Goal: Book appointment/travel/reservation

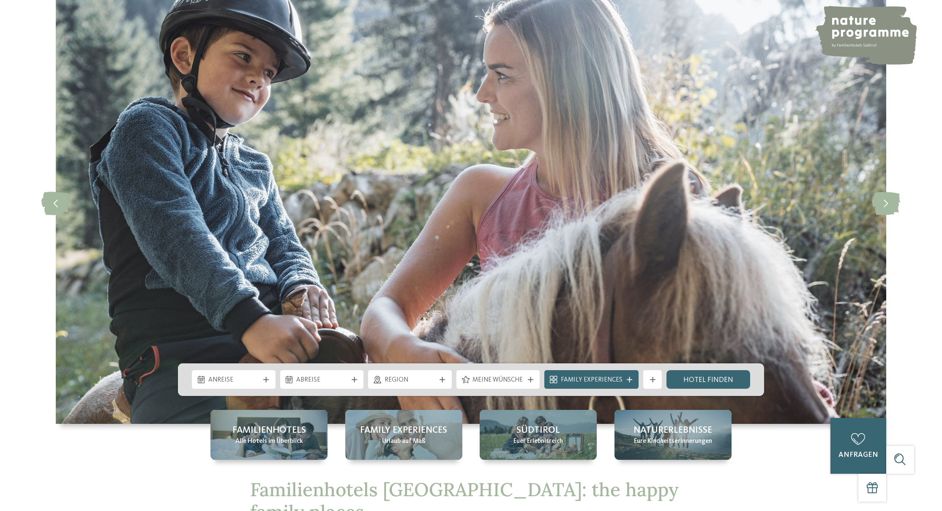
scroll to position [145, 0]
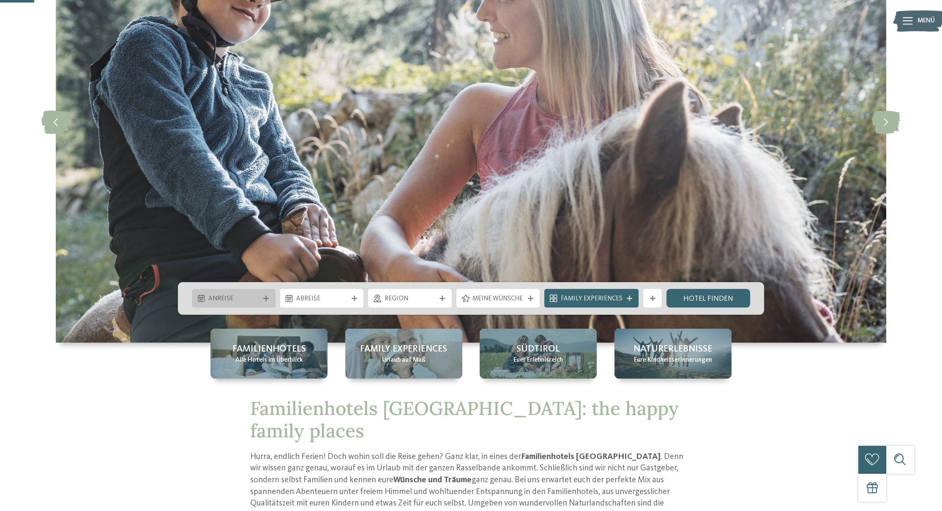
click at [240, 297] on span "Anreise" at bounding box center [233, 298] width 51 height 9
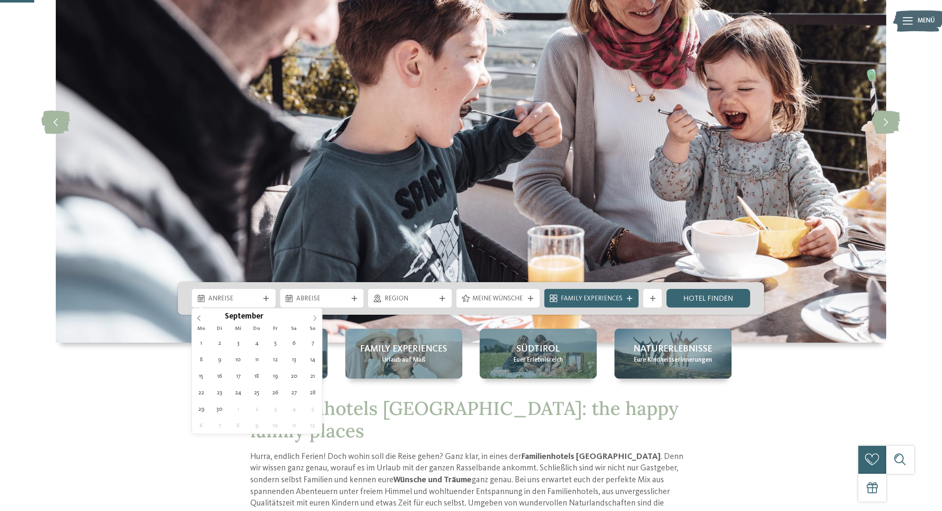
click at [315, 320] on icon at bounding box center [315, 318] width 6 height 6
type input "****"
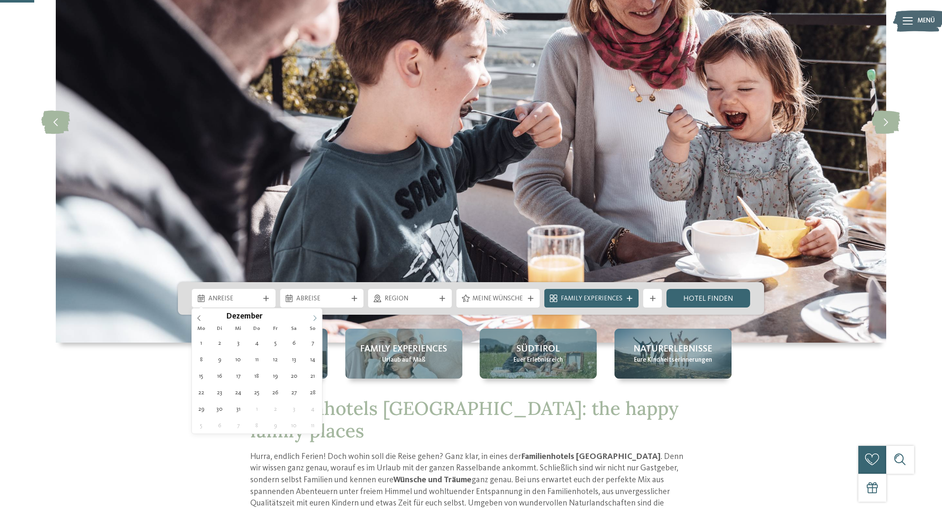
click at [315, 320] on icon at bounding box center [315, 318] width 6 height 6
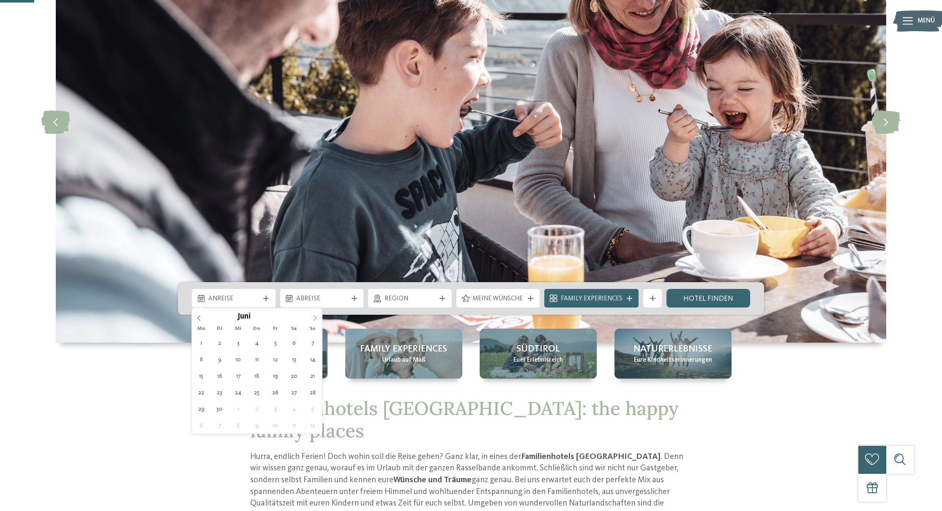
click at [315, 320] on icon at bounding box center [315, 318] width 6 height 6
type div "08.08.2026"
type input "****"
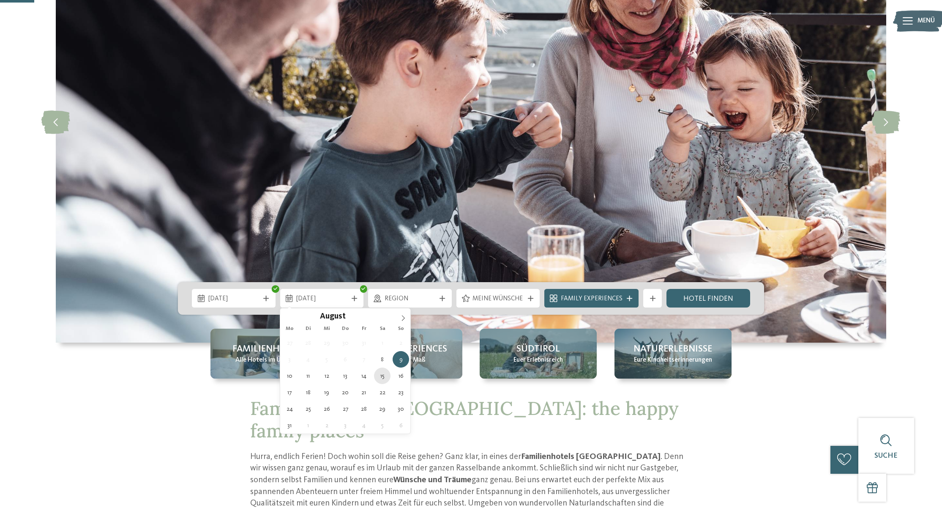
type div "15.08.2026"
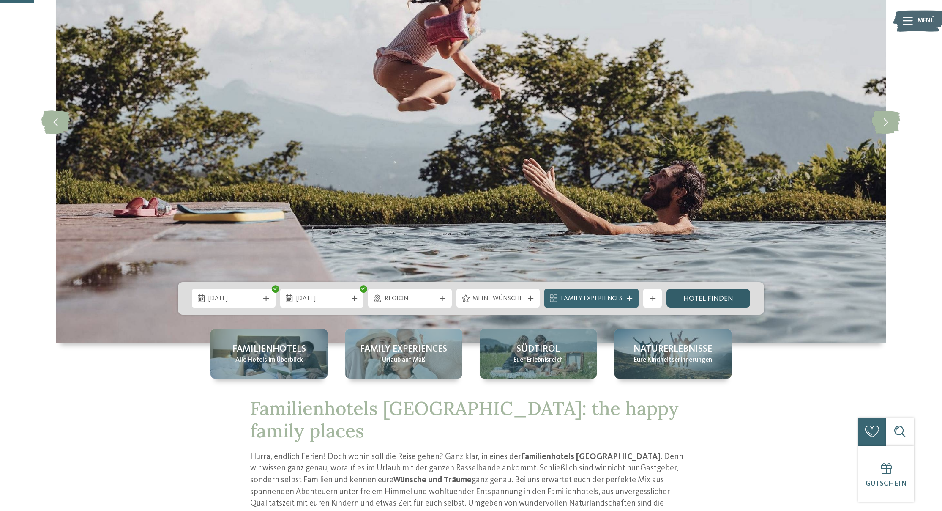
click at [703, 301] on link "Hotel finden" at bounding box center [709, 298] width 84 height 19
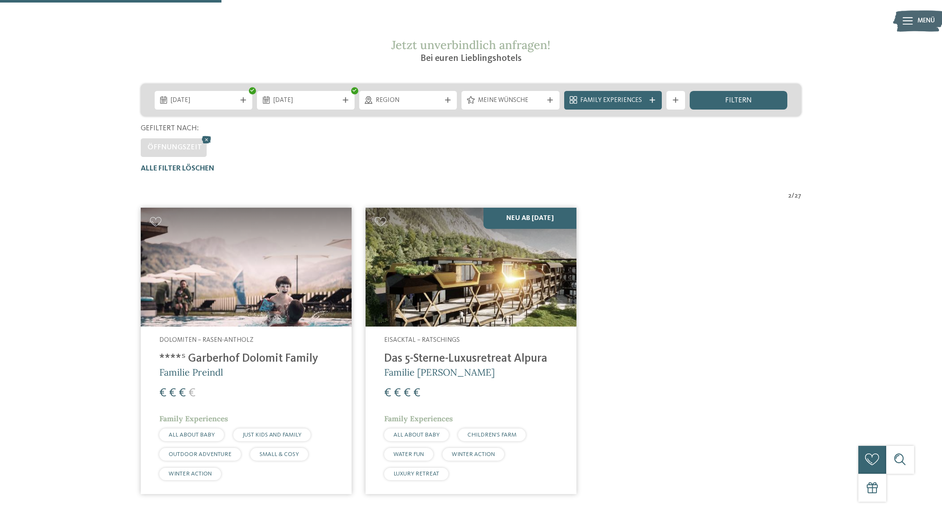
scroll to position [154, 0]
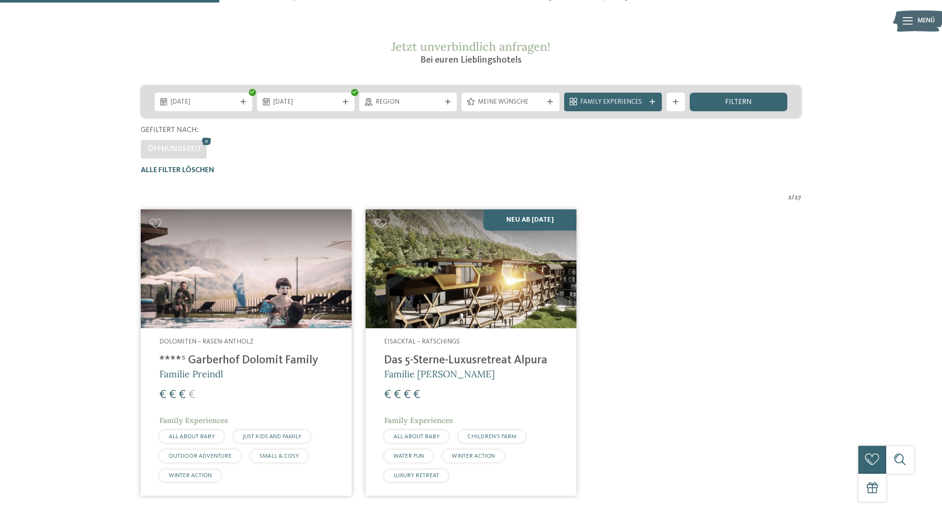
click at [211, 253] on img at bounding box center [246, 268] width 211 height 119
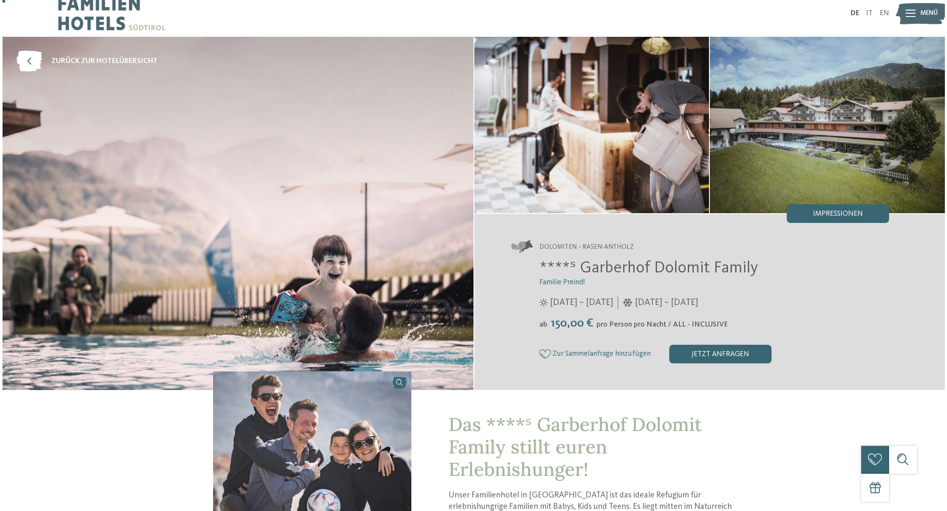
scroll to position [11, 0]
